Goal: Navigation & Orientation: Find specific page/section

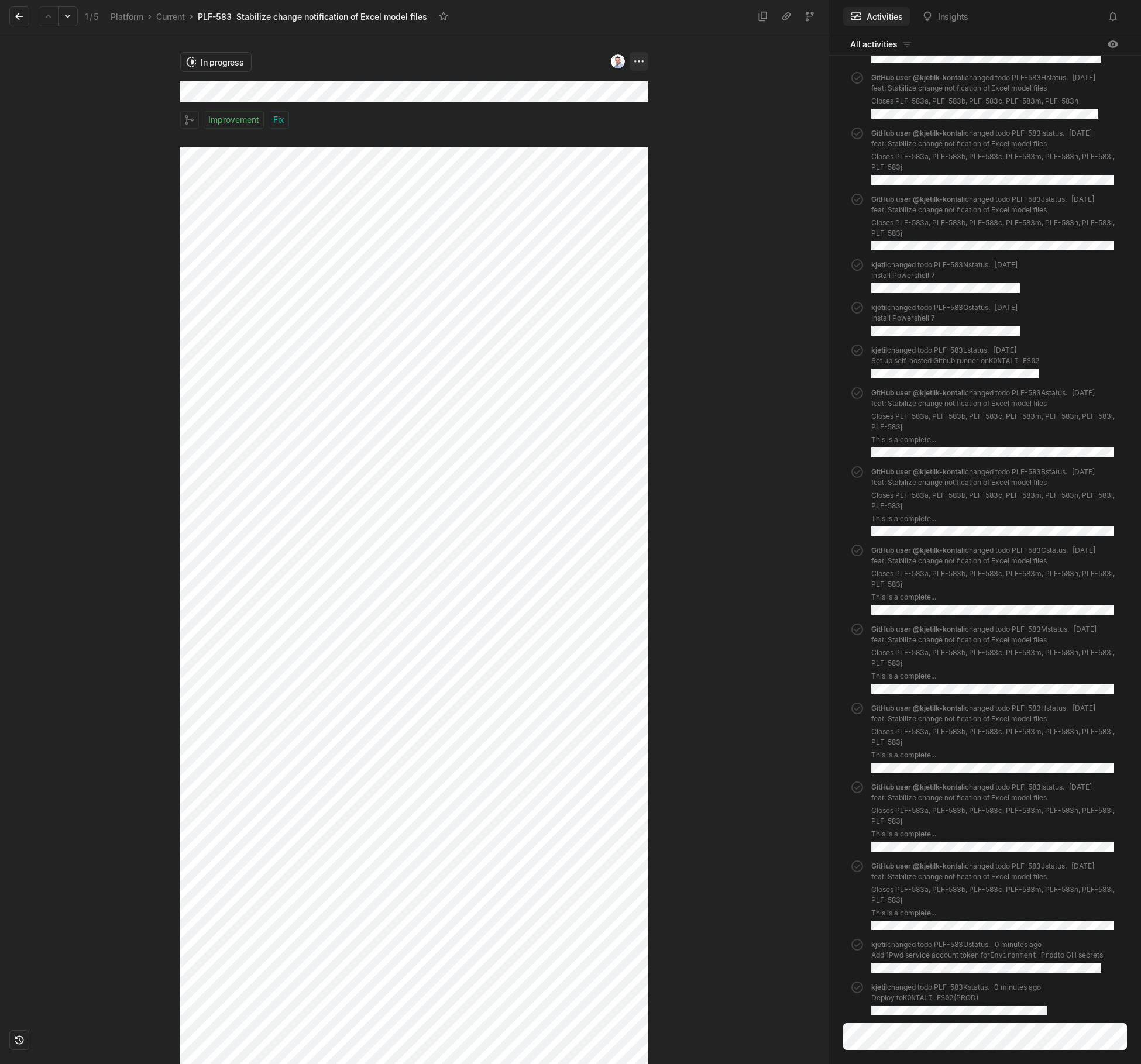
click at [635, 59] on html "Kontali Search / Updates g then u My work = Feedback g then f Roadmaps g then ⇧…" at bounding box center [570, 532] width 1141 height 1064
click at [622, 87] on html "Kontali Search / Updates g then u My work = Feedback g then f Roadmaps g then ⇧…" at bounding box center [570, 532] width 1141 height 1064
click at [206, 61] on html "Kontali Search / Updates g then u My work = Feedback g then f Roadmaps g then ⇧…" at bounding box center [570, 532] width 1141 height 1064
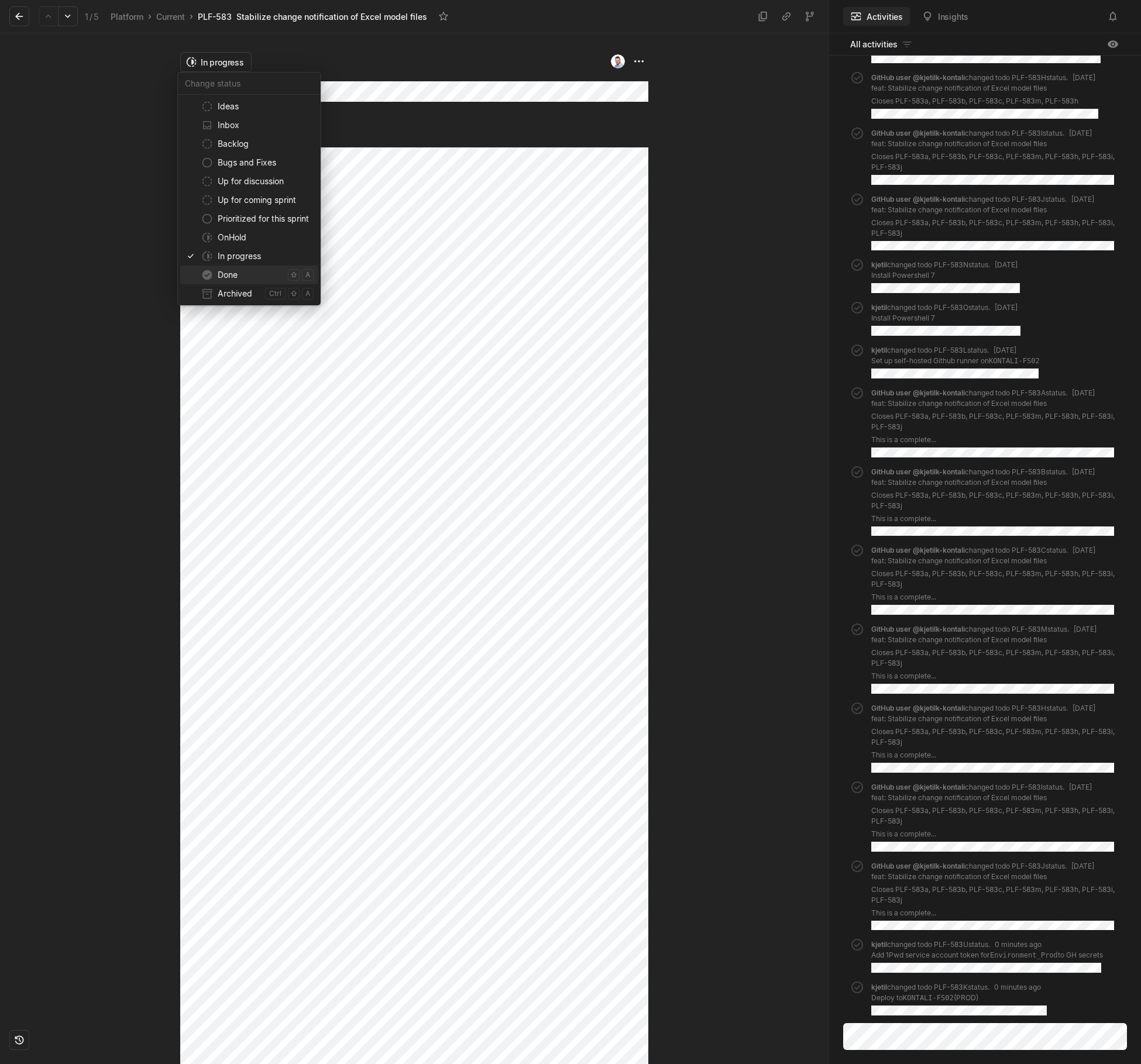
click at [227, 270] on span "Done" at bounding box center [250, 275] width 66 height 19
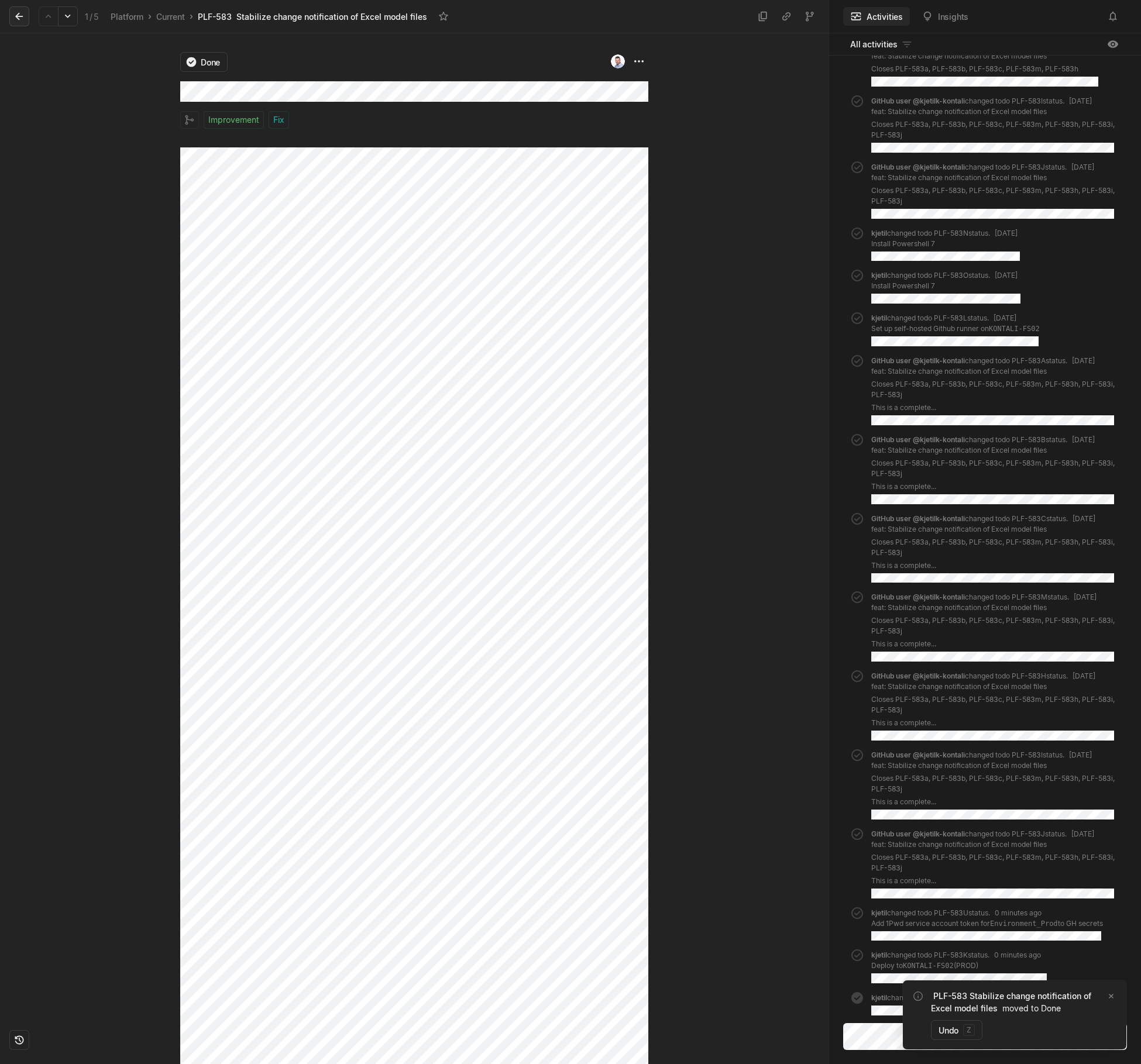
click at [23, 16] on icon at bounding box center [19, 16] width 8 height 8
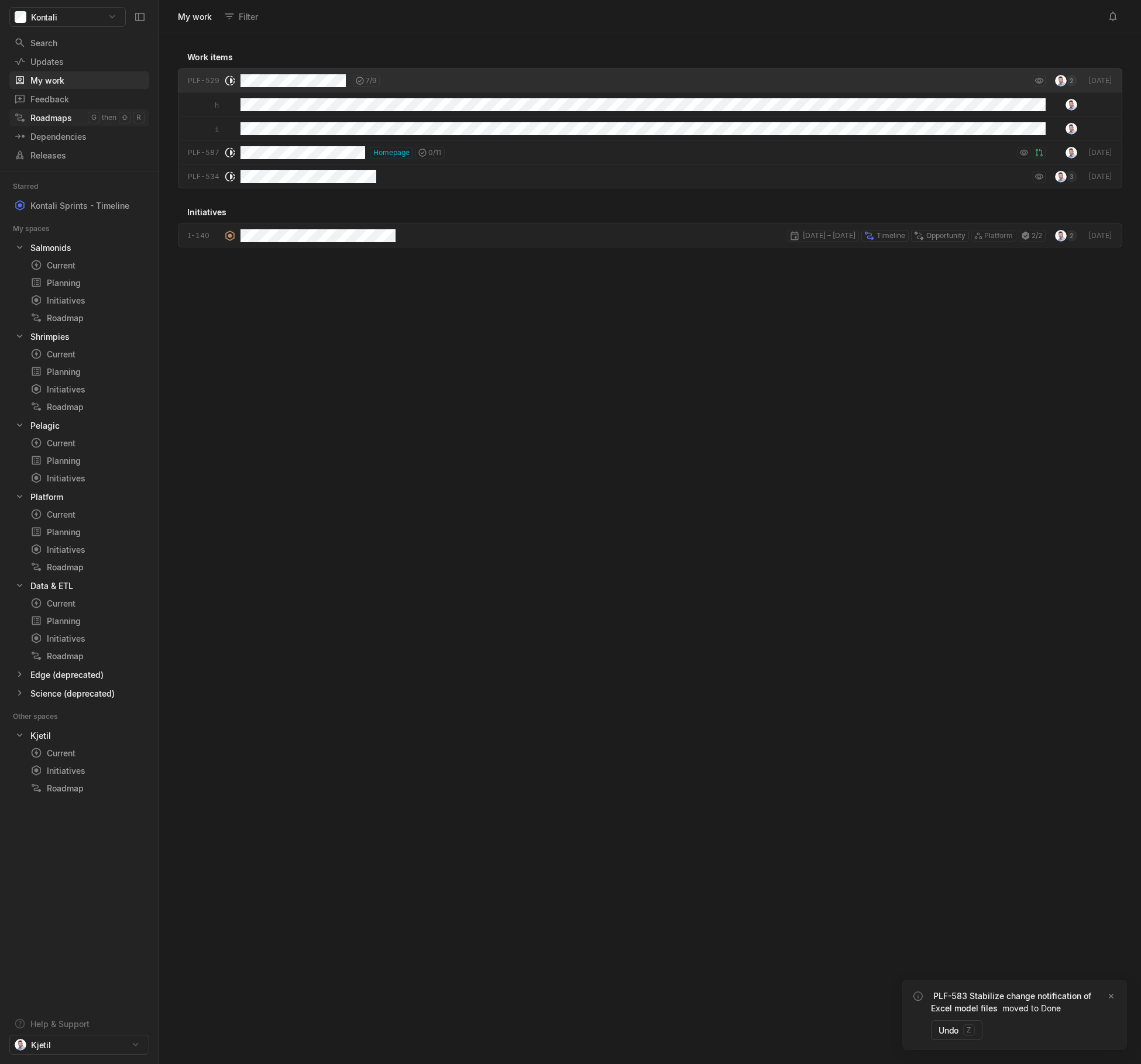
scroll to position [1025, 976]
click at [74, 521] on link "Current g then c" at bounding box center [87, 514] width 124 height 16
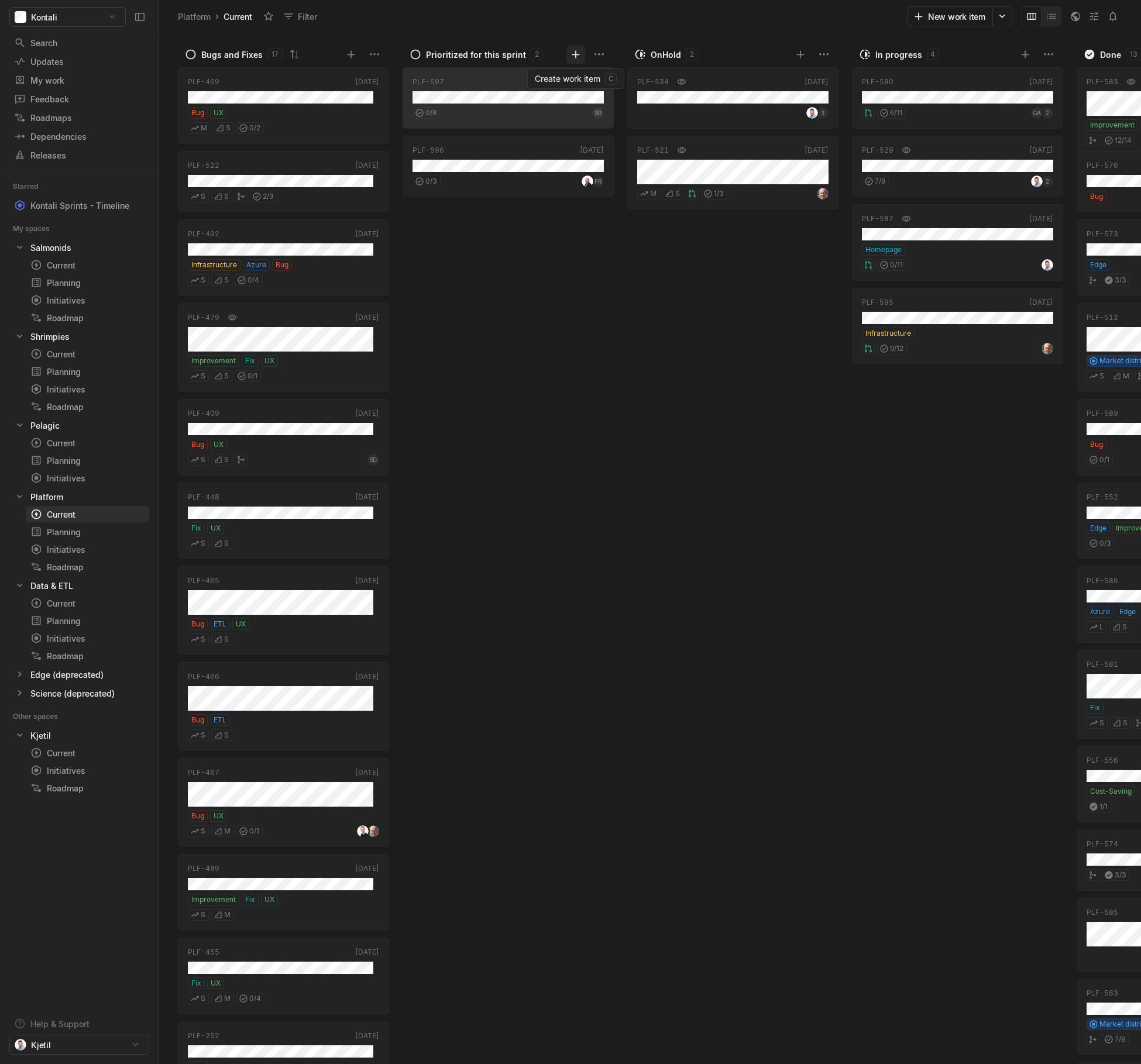
click at [576, 51] on icon at bounding box center [575, 54] width 8 height 8
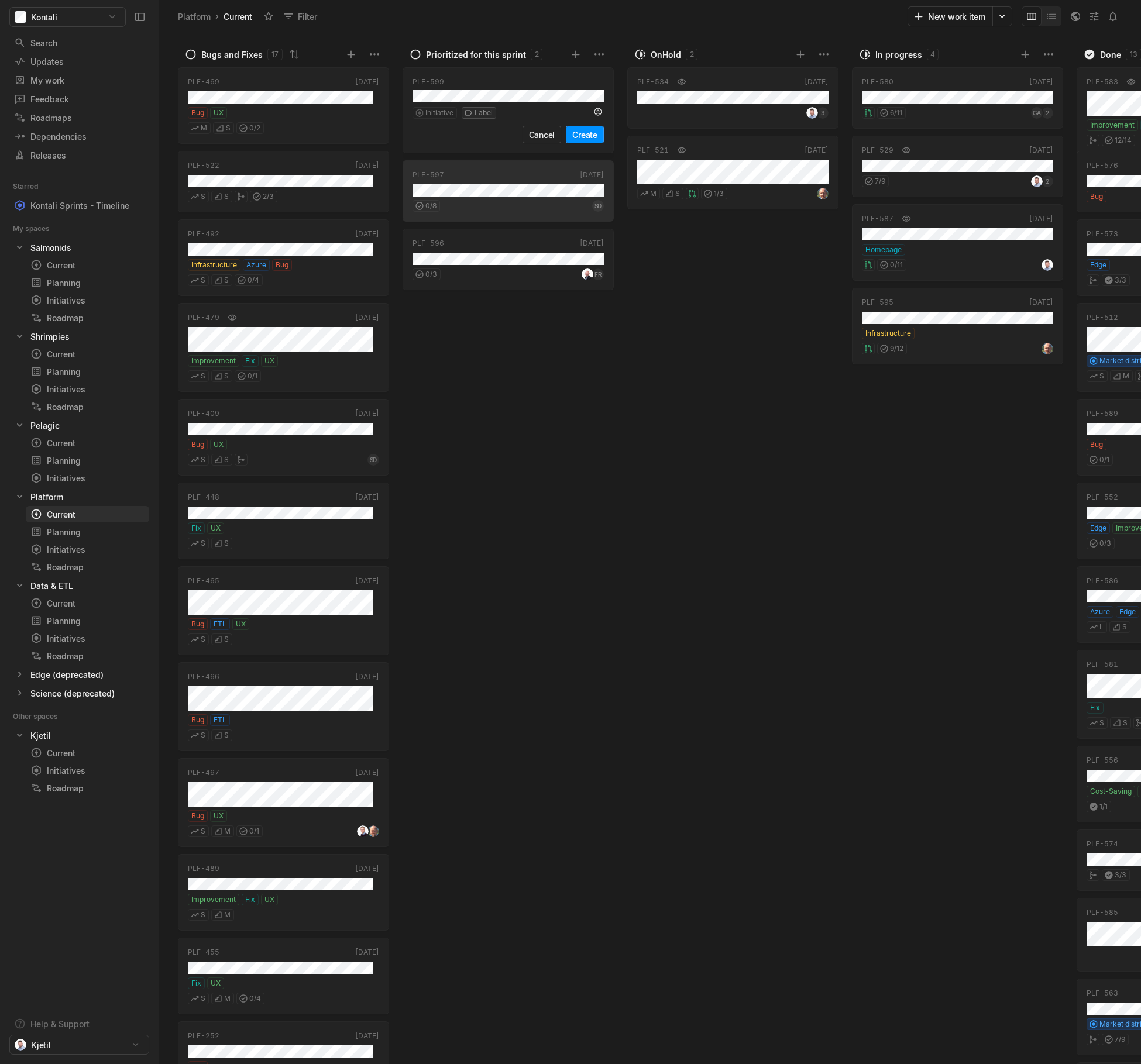
click at [481, 111] on html "Kontali Search / Updates g then u My work = Feedback g then f Roadmaps g then ⇧…" at bounding box center [570, 532] width 1141 height 1064
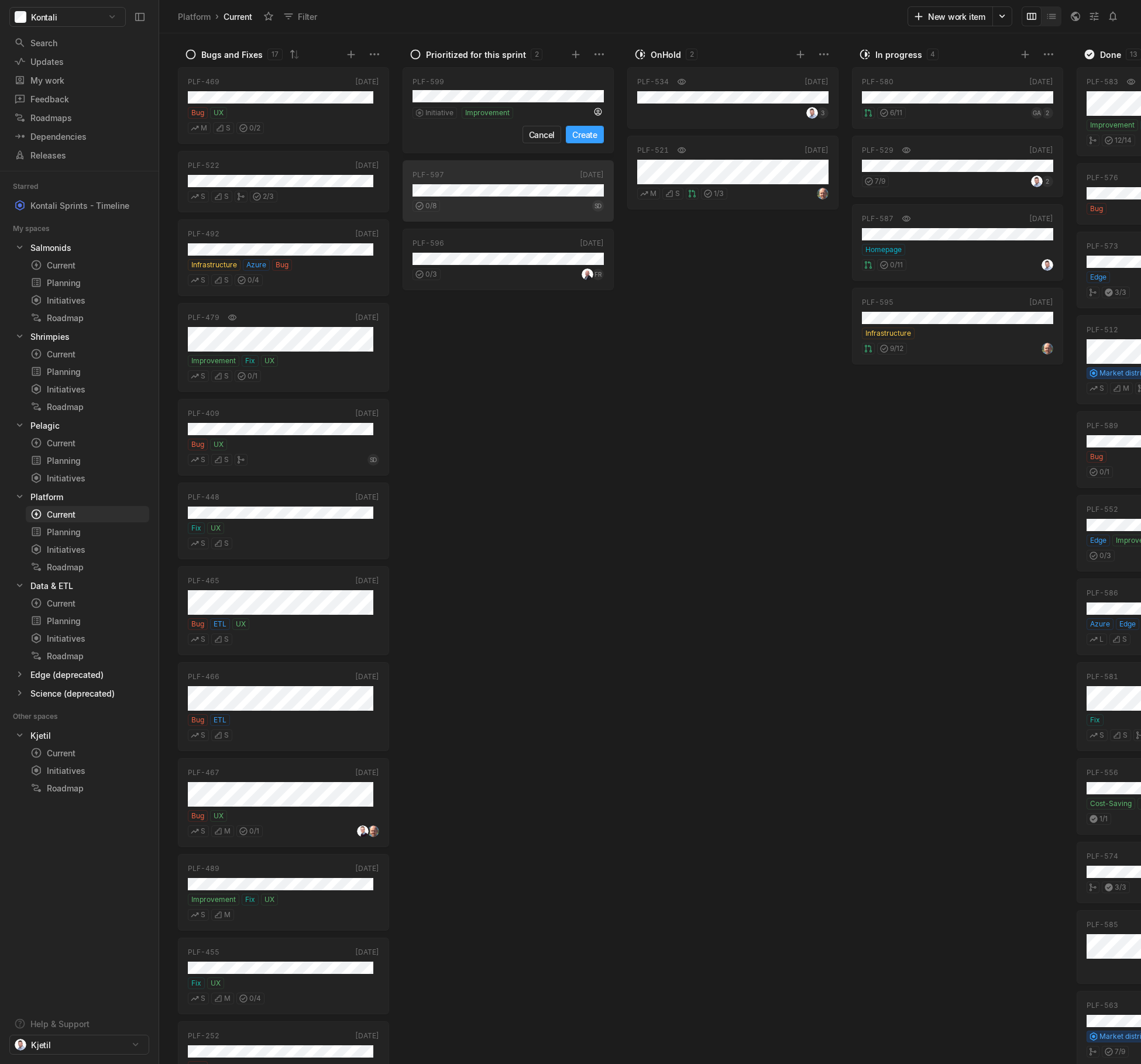
click at [583, 135] on button "Create" at bounding box center [585, 134] width 38 height 17
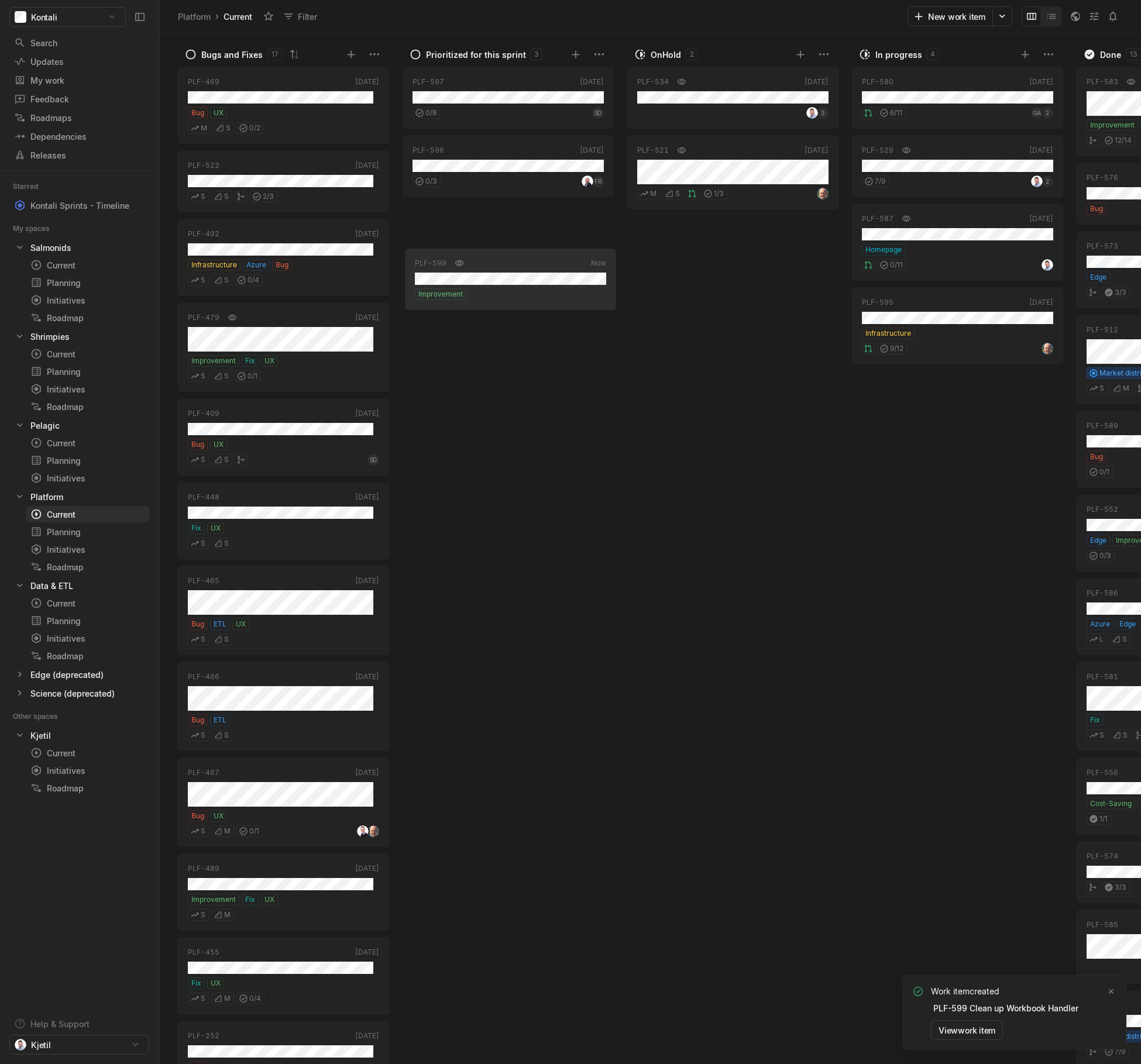
drag, startPoint x: 545, startPoint y: 105, endPoint x: 547, endPoint y: 292, distance: 187.0
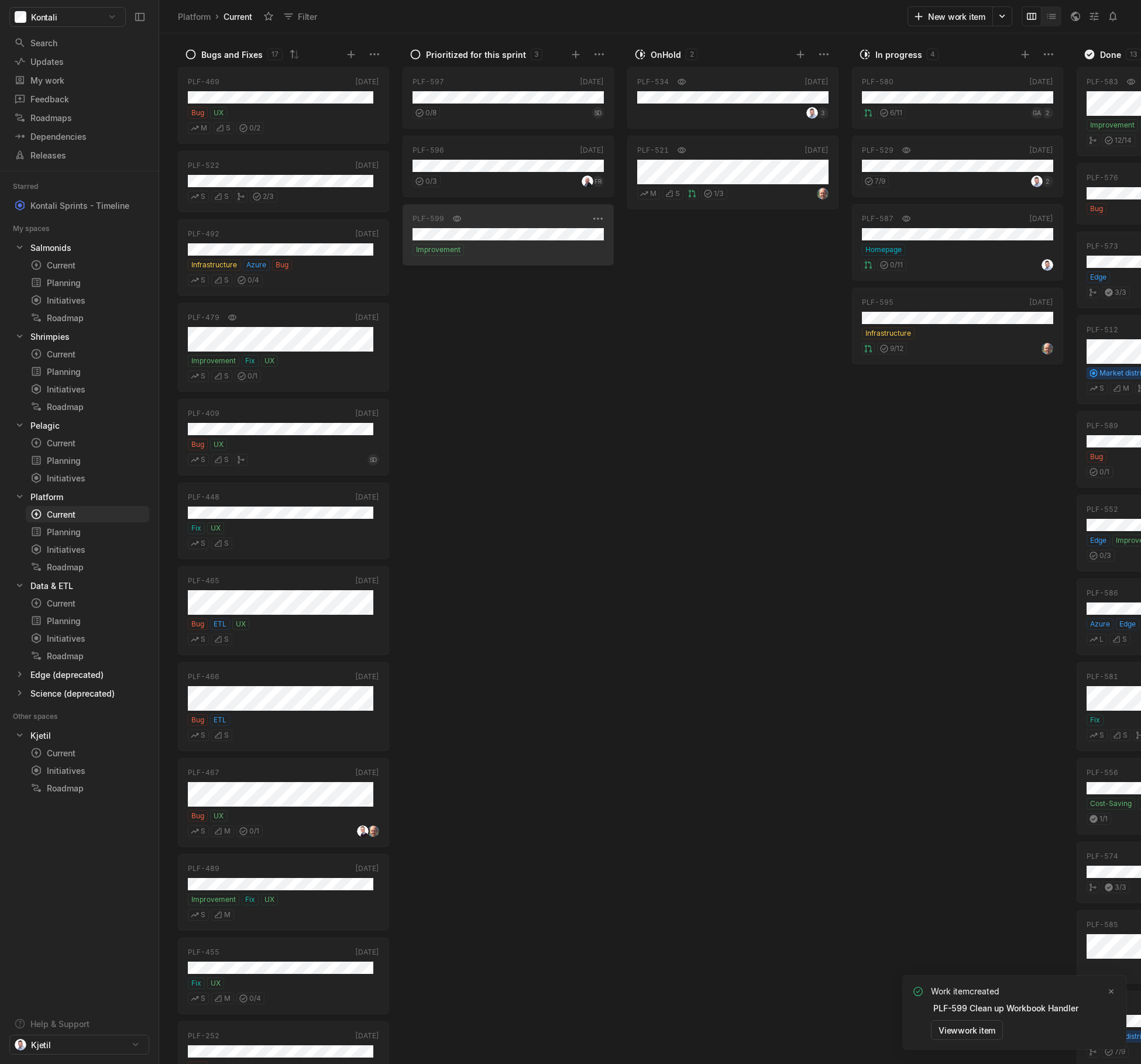
click at [608, 217] on div "PLF-599 Now Improvement" at bounding box center [508, 235] width 211 height 61
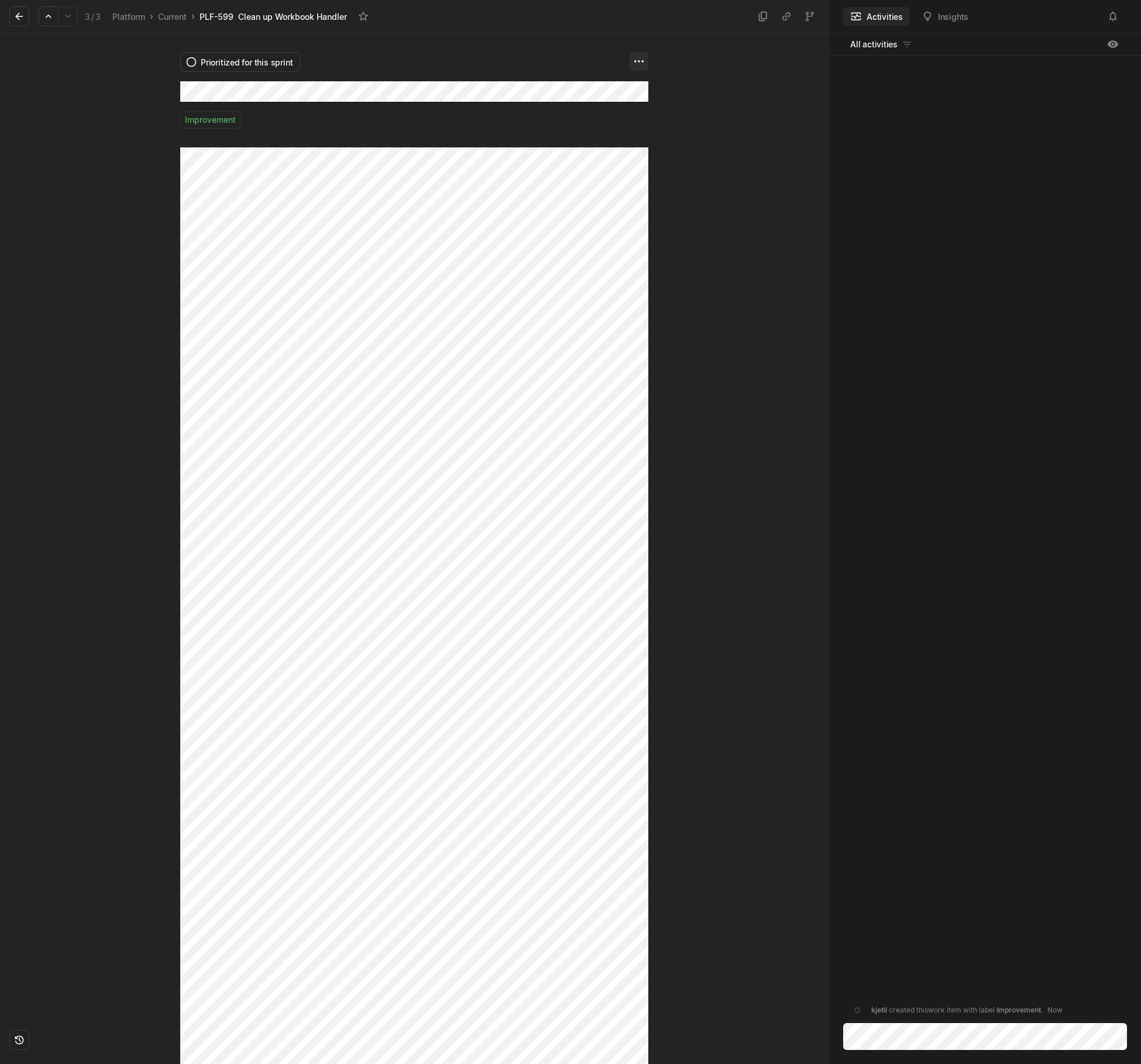
click at [636, 61] on html "Kontali Search / Updates g then u My work = Feedback g then f Roadmaps g then ⇧…" at bounding box center [570, 532] width 1141 height 1064
